Goal: Information Seeking & Learning: Learn about a topic

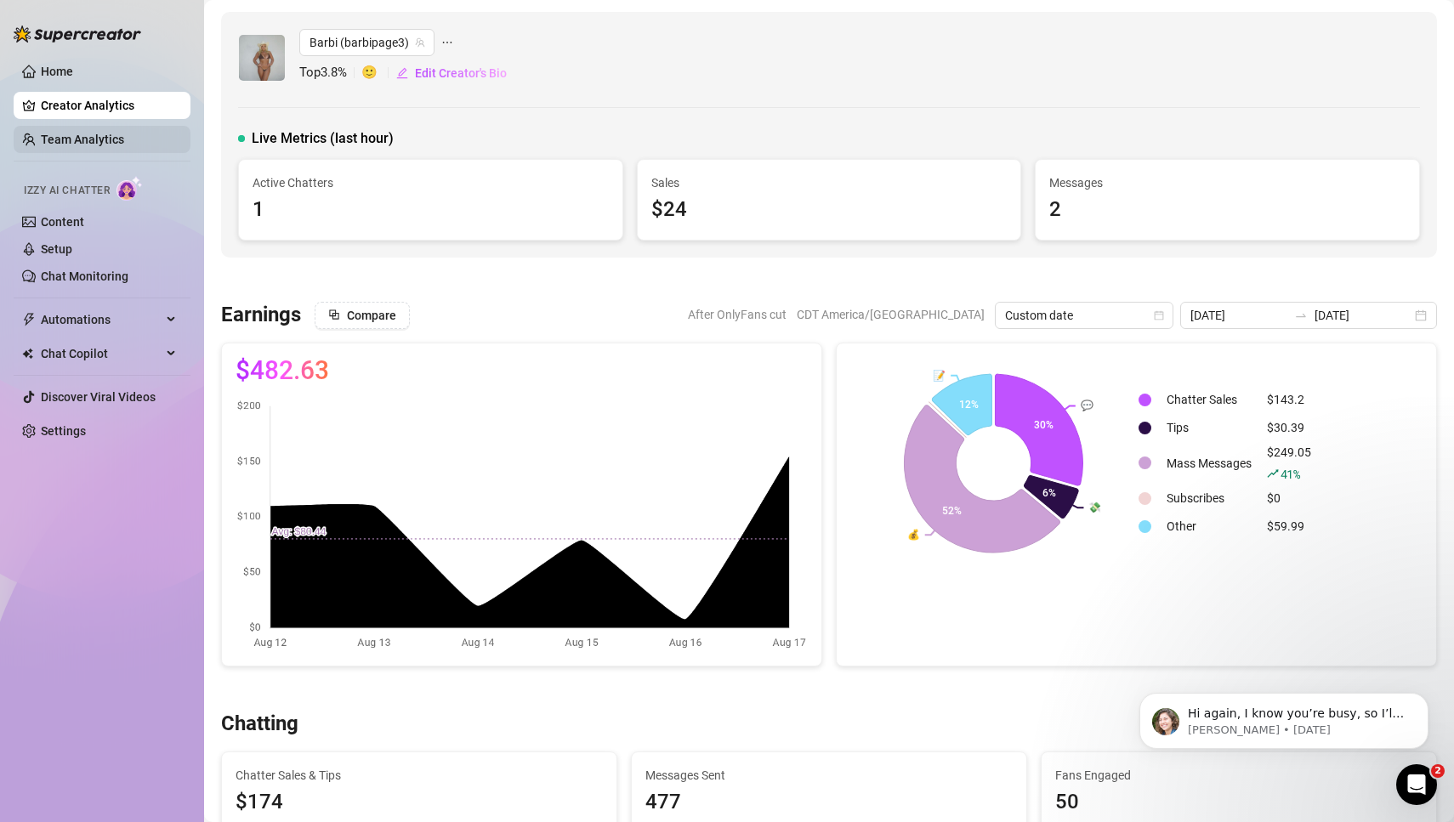
click at [93, 145] on link "Team Analytics" at bounding box center [82, 140] width 83 height 14
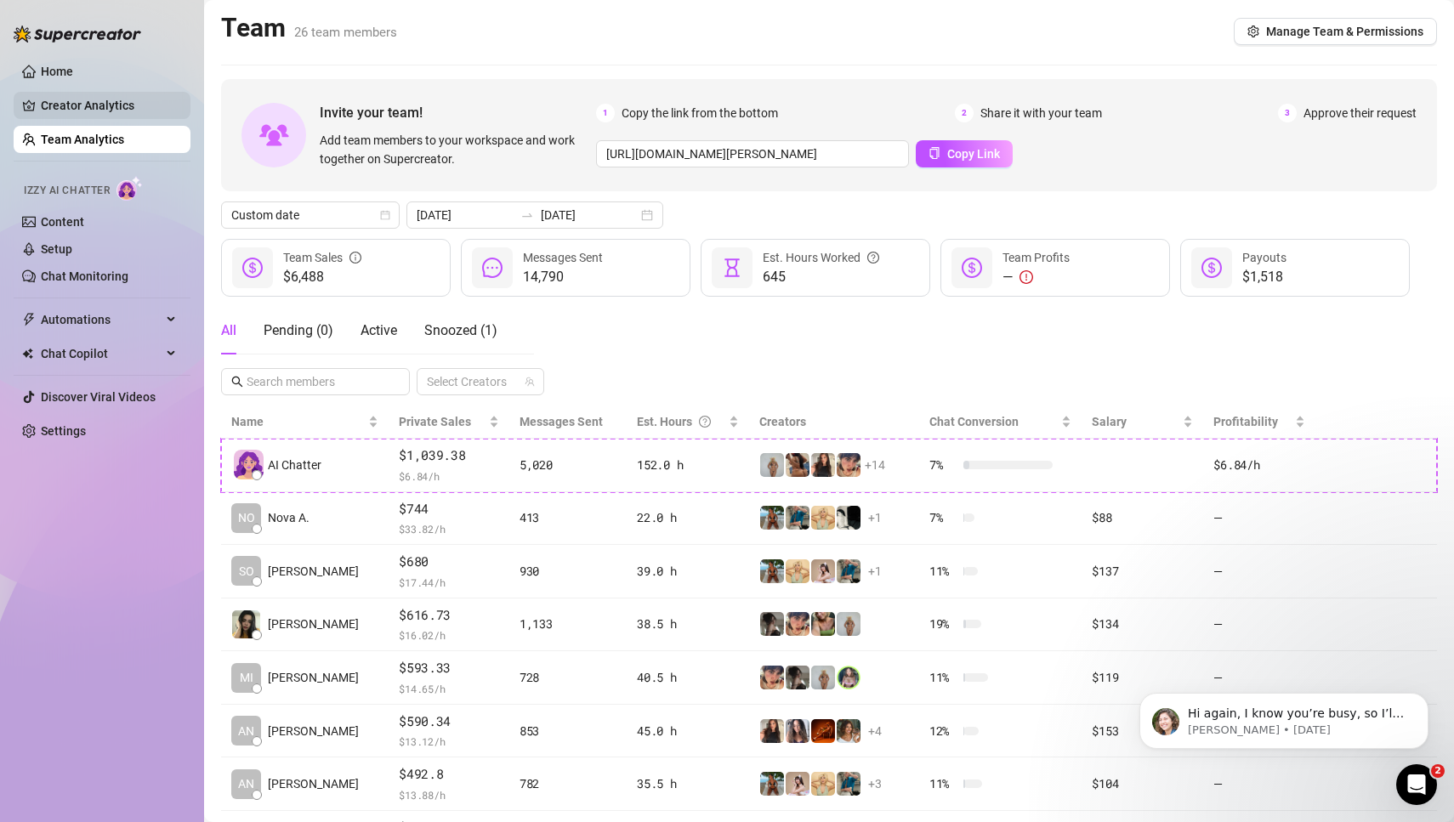
click at [98, 109] on link "Creator Analytics" at bounding box center [109, 105] width 136 height 27
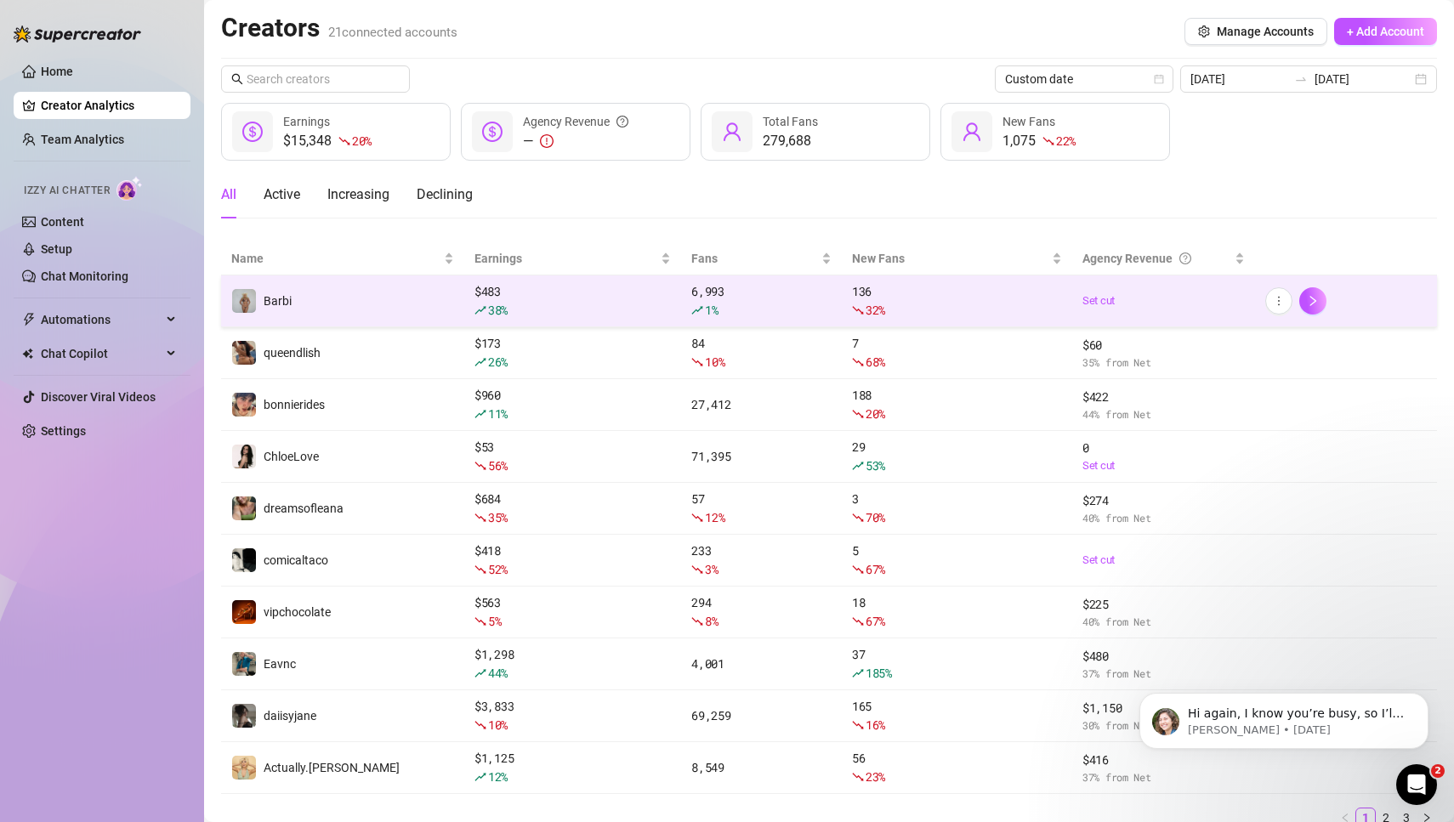
click at [406, 298] on td "Barbi" at bounding box center [342, 301] width 243 height 52
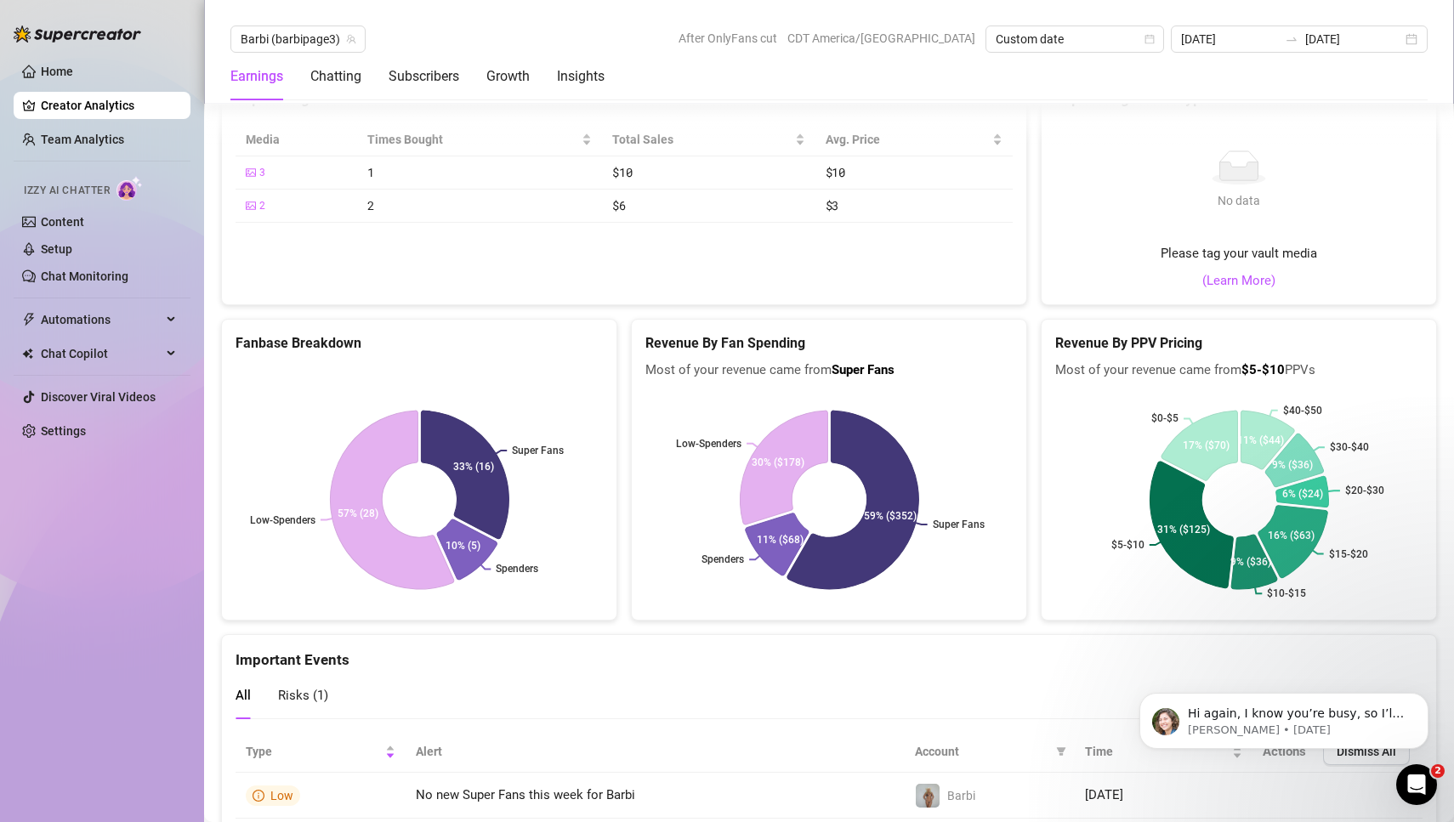
scroll to position [2891, 0]
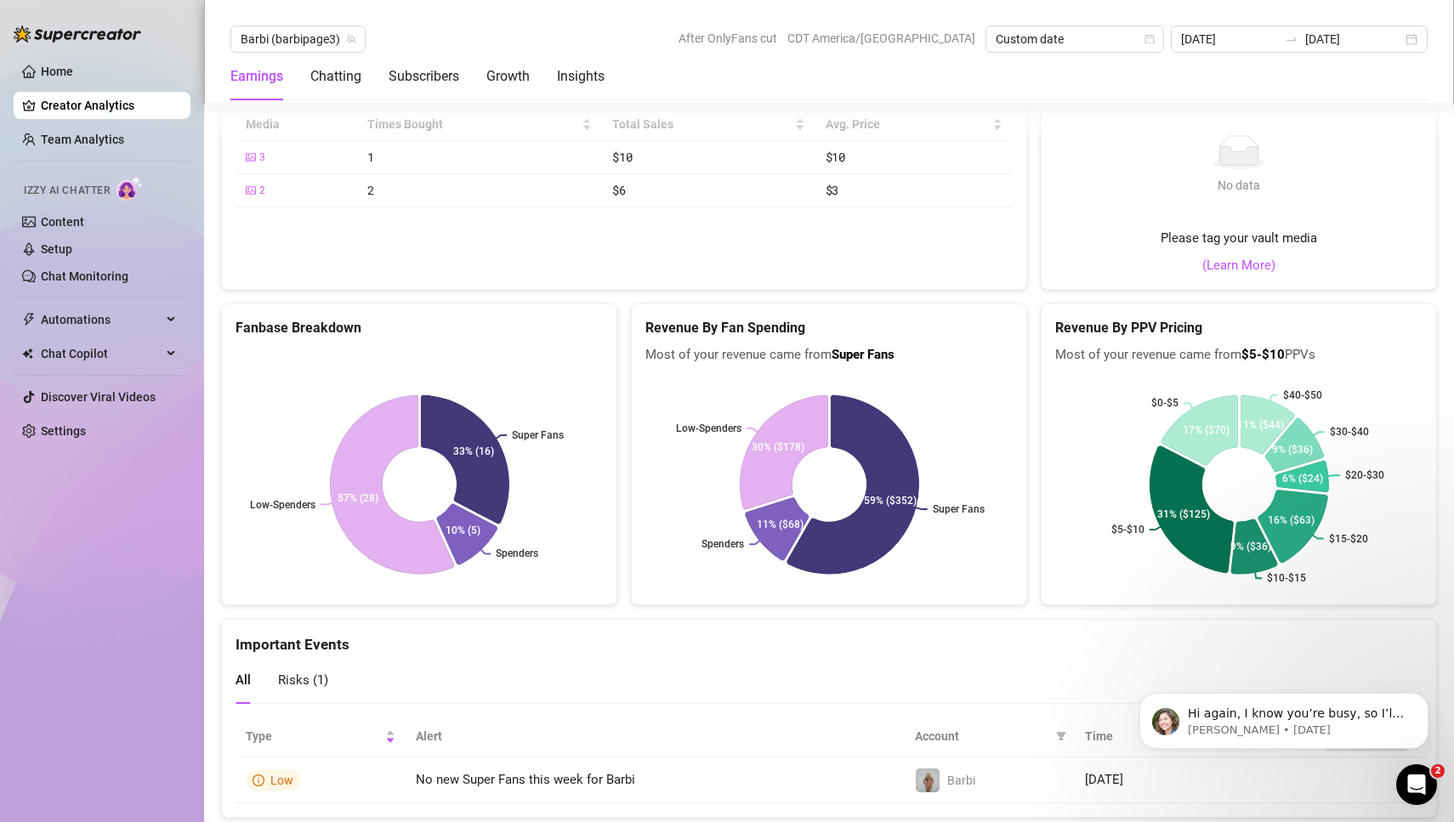
click at [621, 303] on div "Fanbase Breakdown Super Fans Spenders Low-Spenders 33% (16) 10% (5) 57% (28)" at bounding box center [419, 454] width 410 height 302
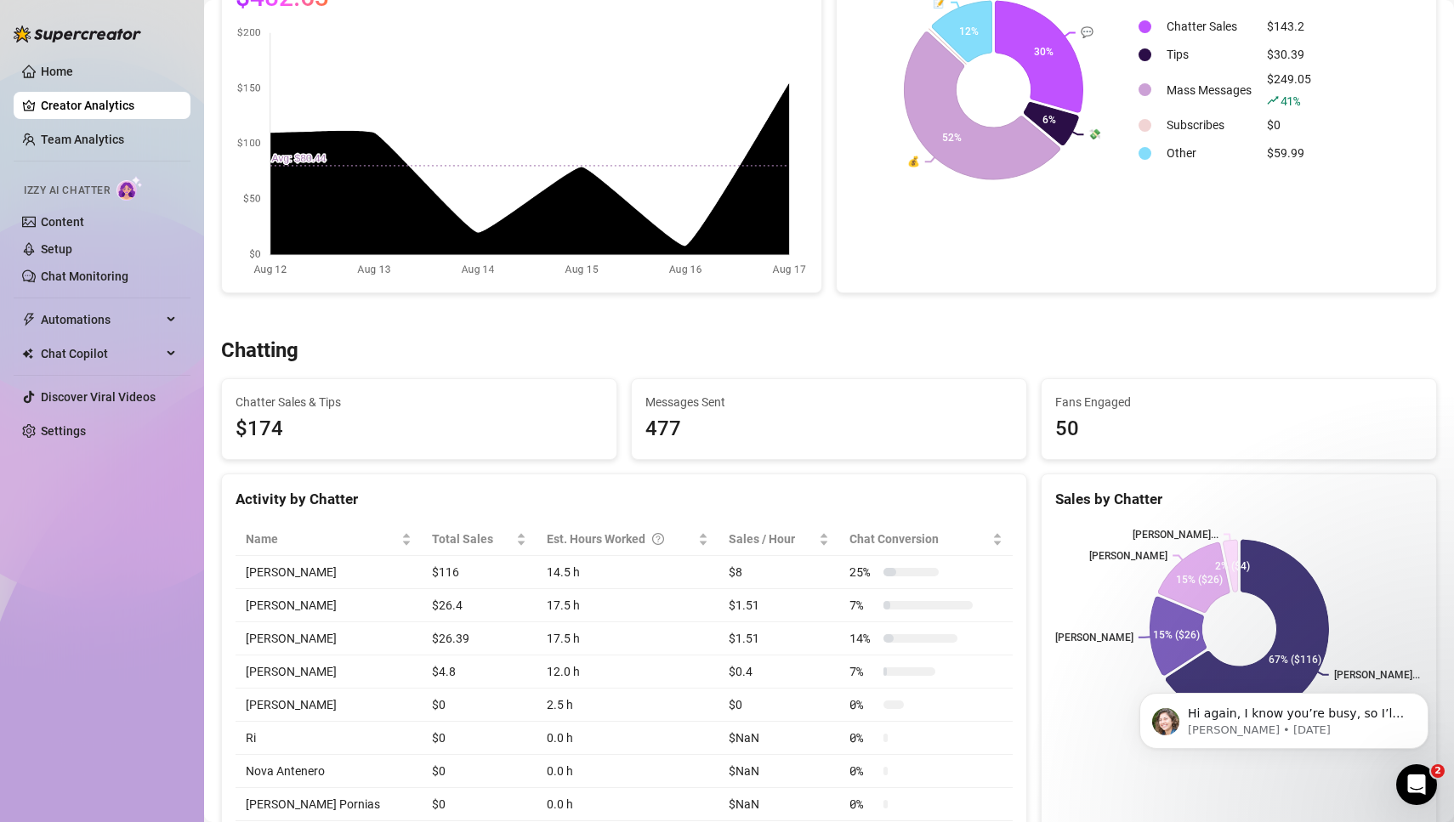
scroll to position [0, 0]
